Goal: Complete application form: Complete application form

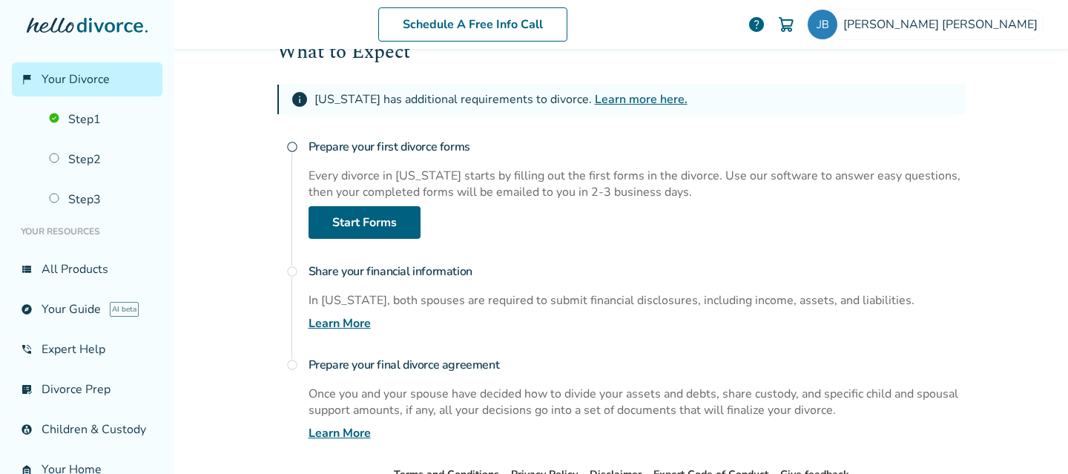
scroll to position [377, 0]
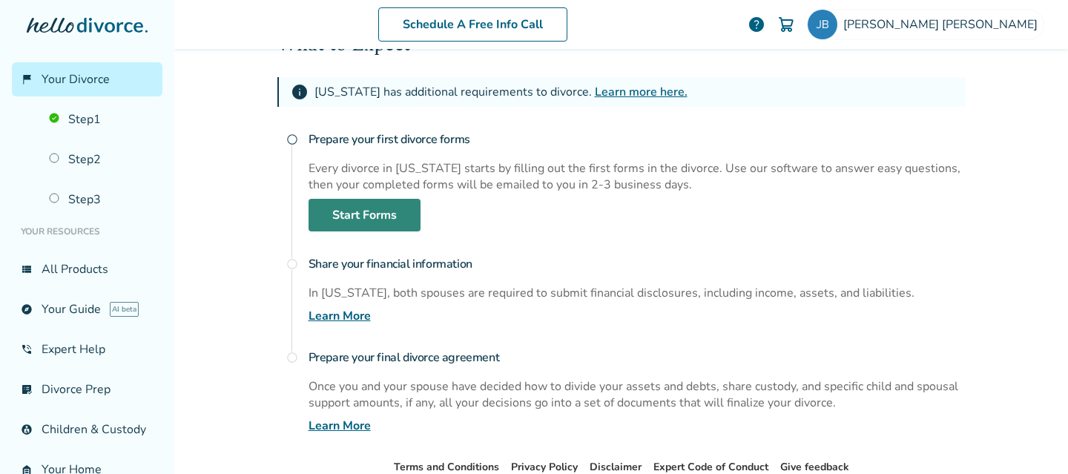
click at [359, 214] on link "Start Forms" at bounding box center [365, 215] width 112 height 33
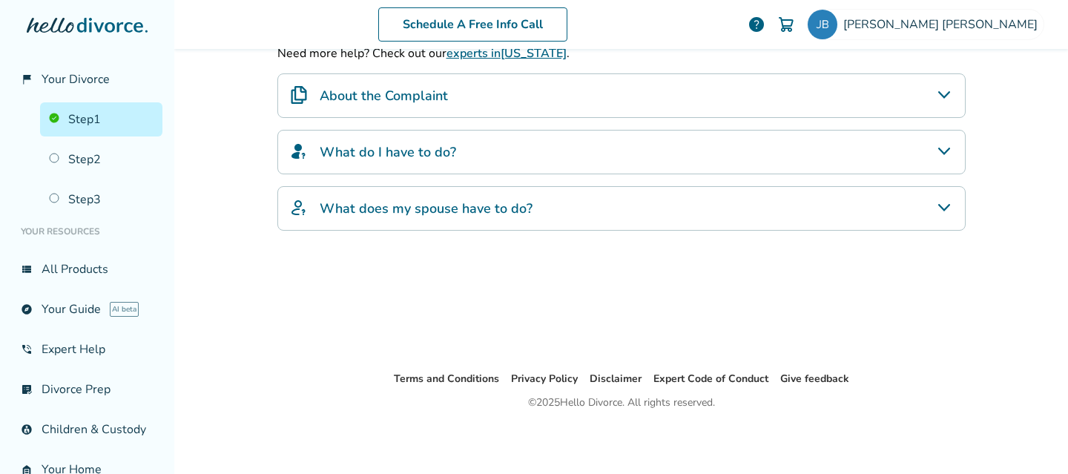
scroll to position [73, 0]
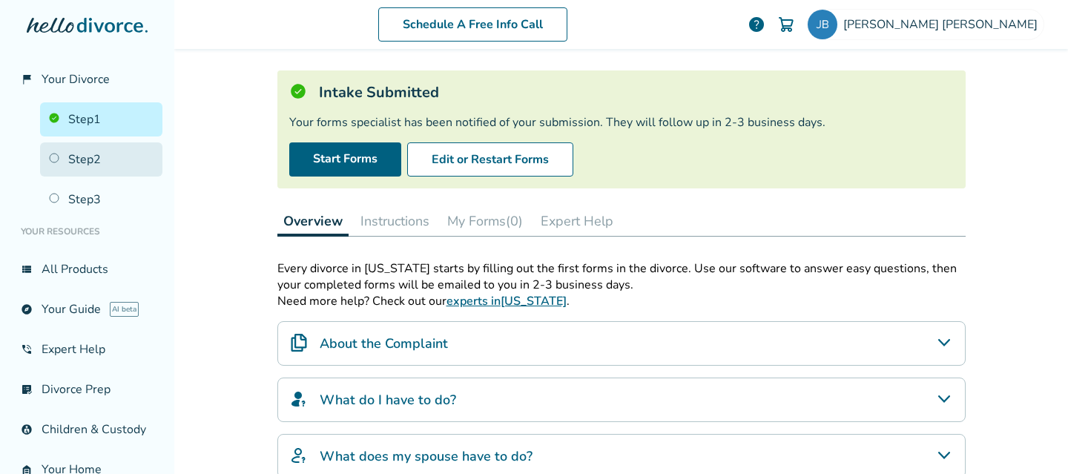
click at [88, 161] on link "Step 2" at bounding box center [101, 159] width 122 height 34
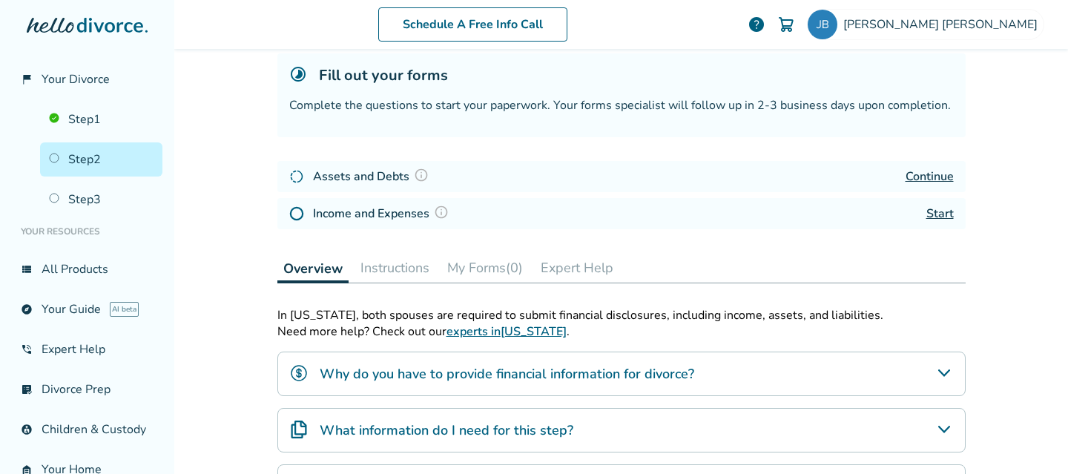
scroll to position [93, 0]
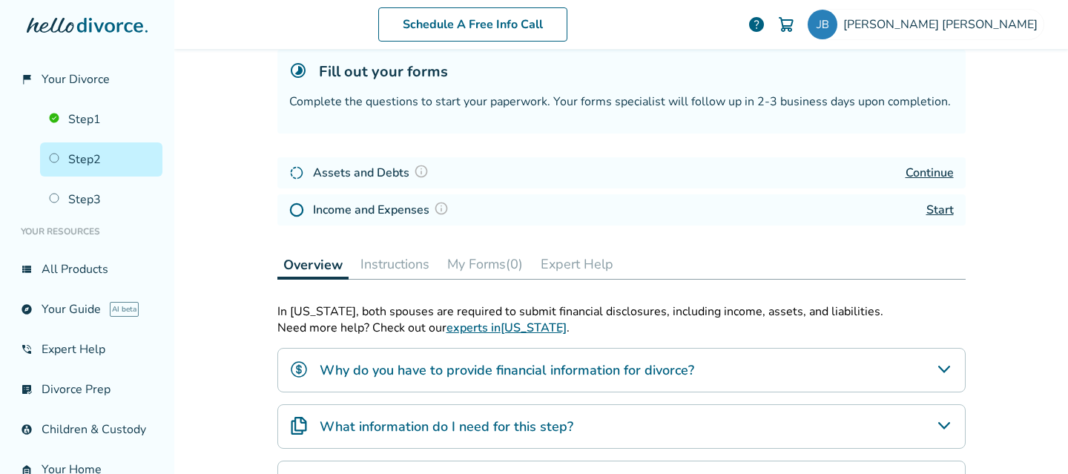
click at [931, 171] on link "Continue" at bounding box center [930, 173] width 48 height 16
